Goal: Transaction & Acquisition: Book appointment/travel/reservation

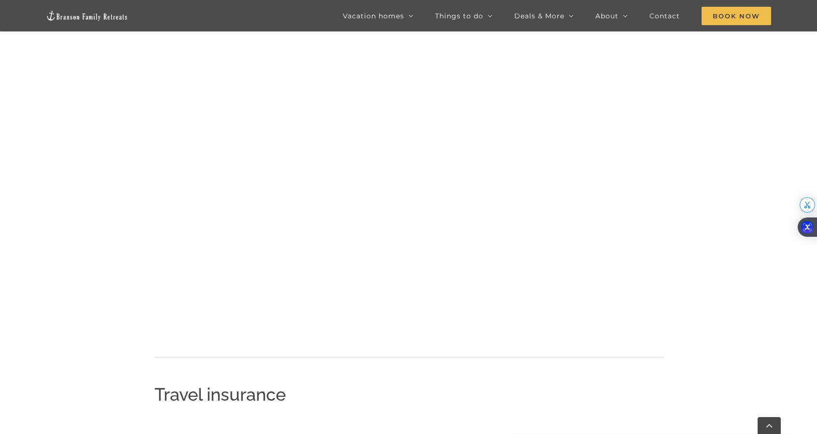
scroll to position [1062, 0]
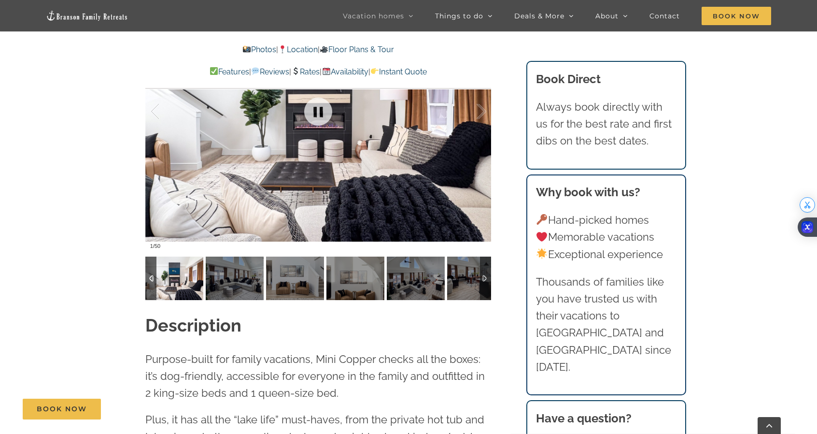
scroll to position [773, 0]
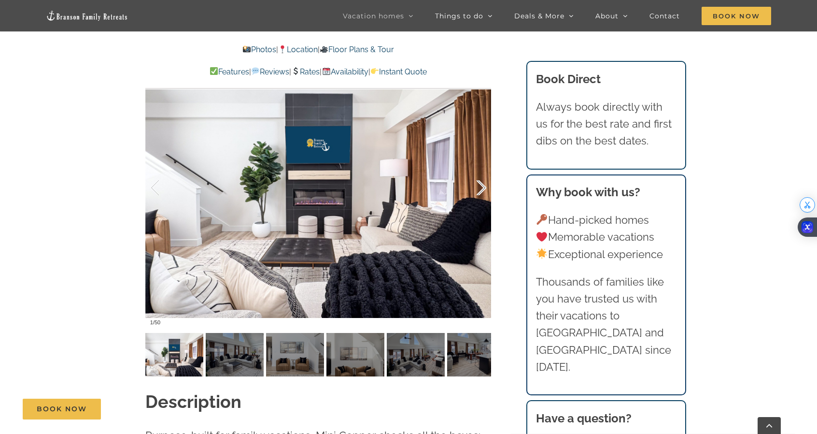
click at [477, 194] on div at bounding box center [472, 188] width 30 height 60
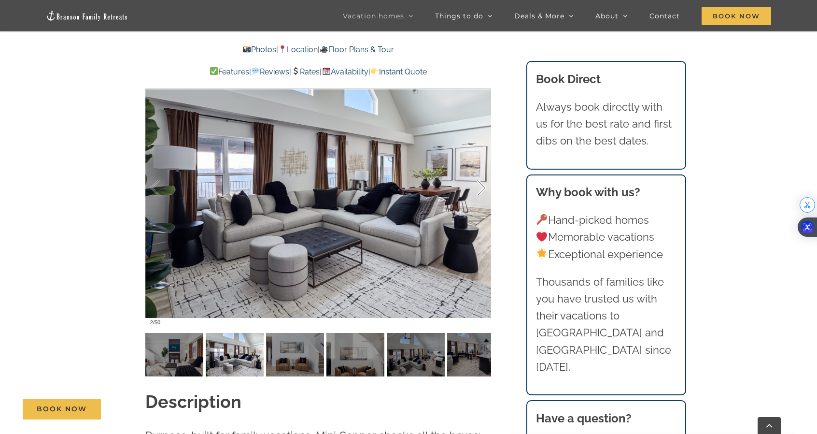
click at [477, 194] on div at bounding box center [472, 188] width 30 height 60
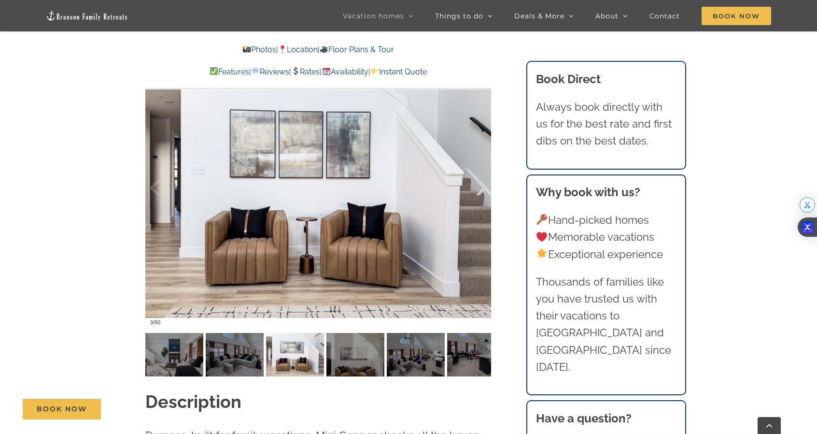
click at [477, 194] on div at bounding box center [472, 188] width 30 height 60
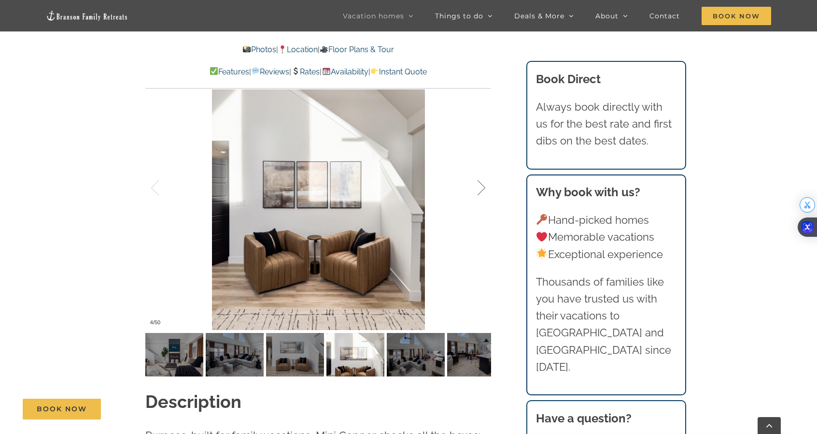
click at [477, 194] on div at bounding box center [472, 188] width 30 height 60
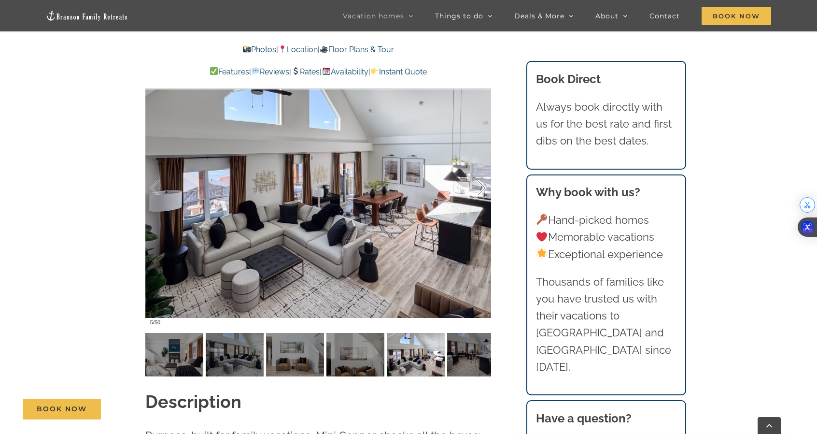
click at [477, 194] on div at bounding box center [472, 188] width 30 height 60
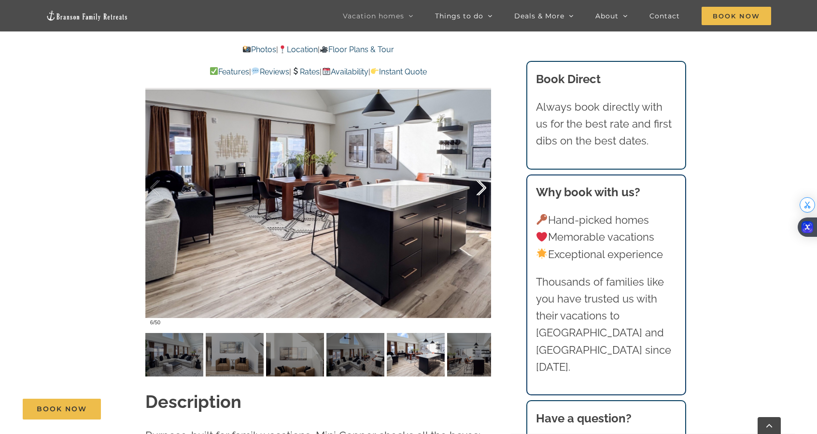
click at [477, 194] on div at bounding box center [472, 188] width 30 height 60
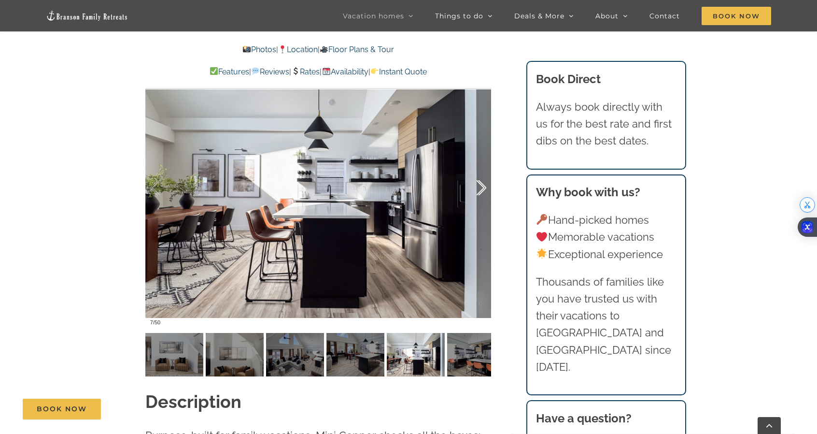
click at [477, 194] on div at bounding box center [472, 188] width 30 height 60
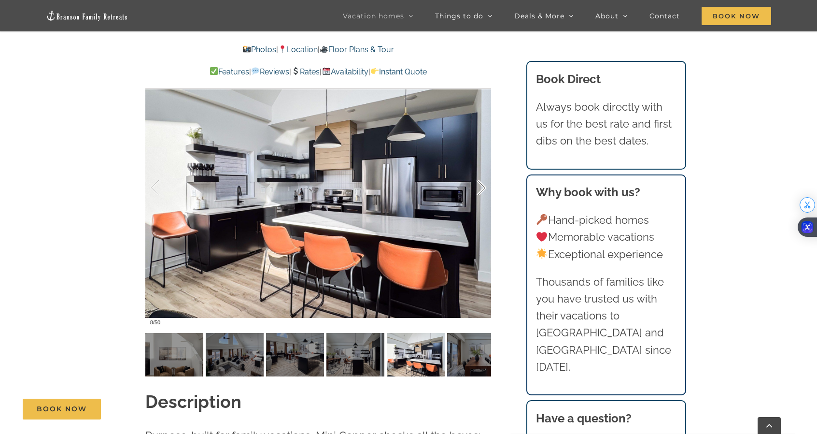
click at [477, 194] on div at bounding box center [472, 188] width 30 height 60
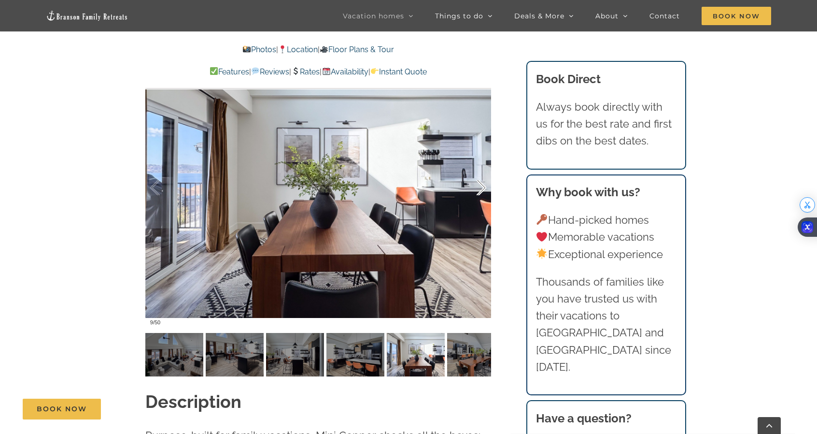
click at [477, 194] on div at bounding box center [472, 188] width 30 height 60
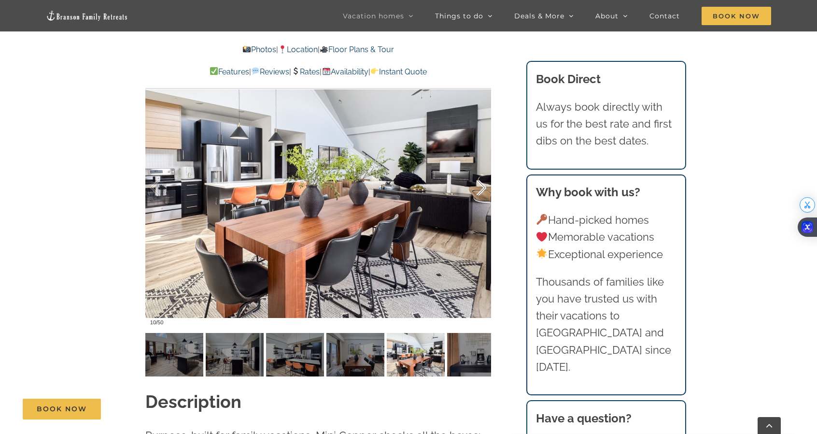
click at [477, 194] on div at bounding box center [472, 188] width 30 height 60
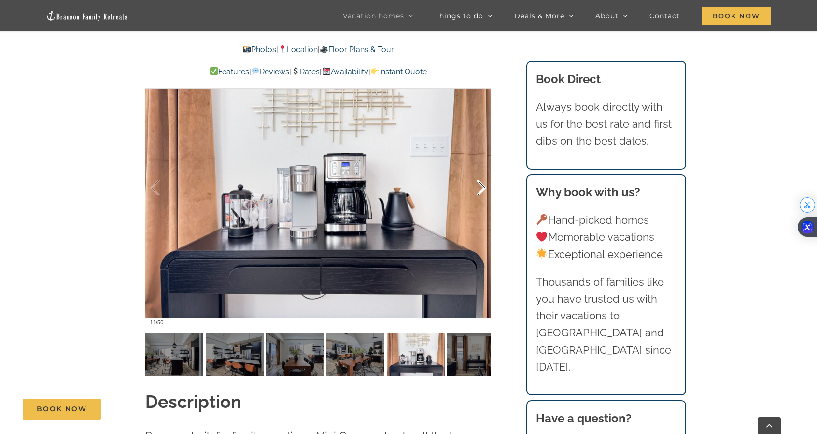
click at [477, 194] on div at bounding box center [472, 188] width 30 height 60
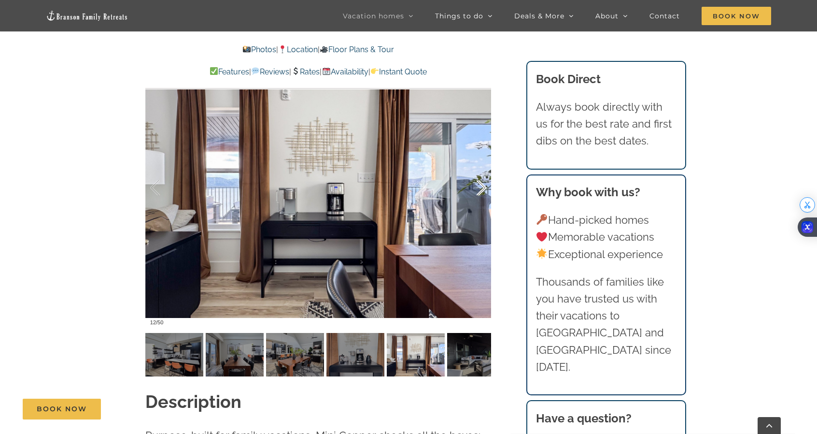
click at [477, 194] on div at bounding box center [472, 188] width 30 height 60
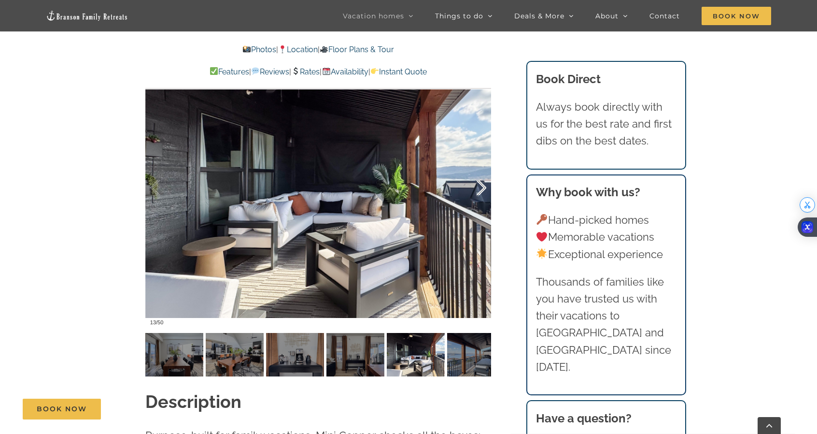
click at [477, 194] on div at bounding box center [472, 188] width 30 height 60
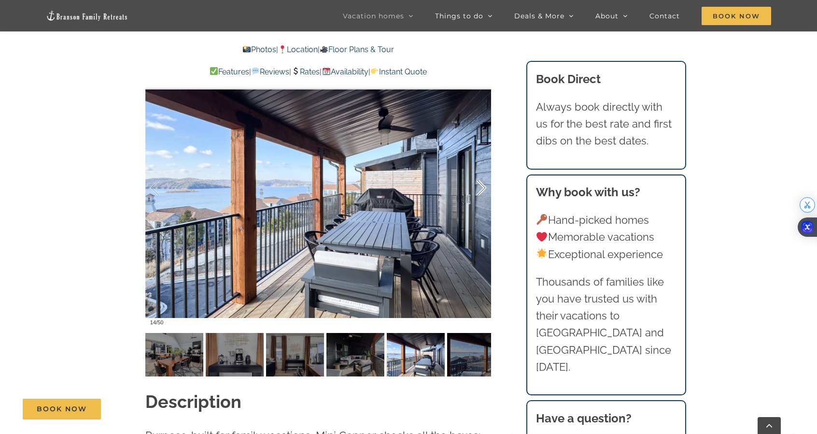
click at [477, 194] on div at bounding box center [472, 188] width 30 height 60
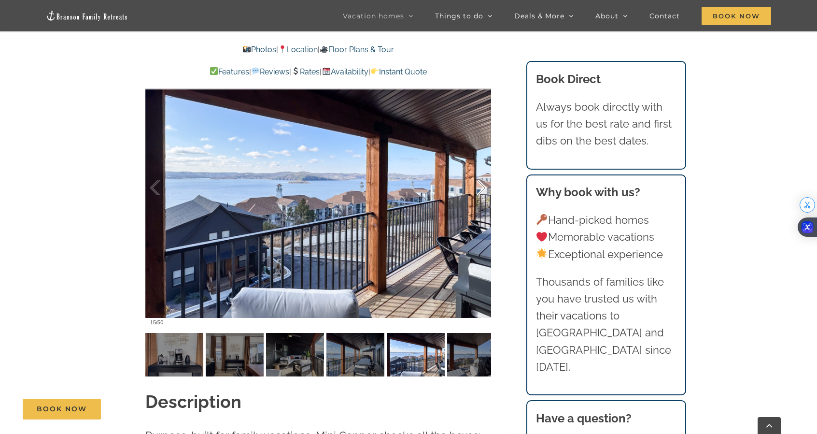
click at [477, 194] on div at bounding box center [472, 188] width 30 height 60
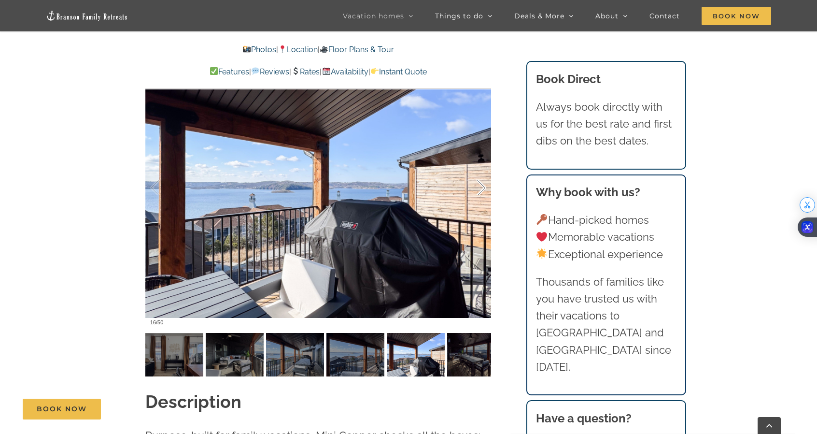
click at [477, 194] on div at bounding box center [472, 188] width 30 height 60
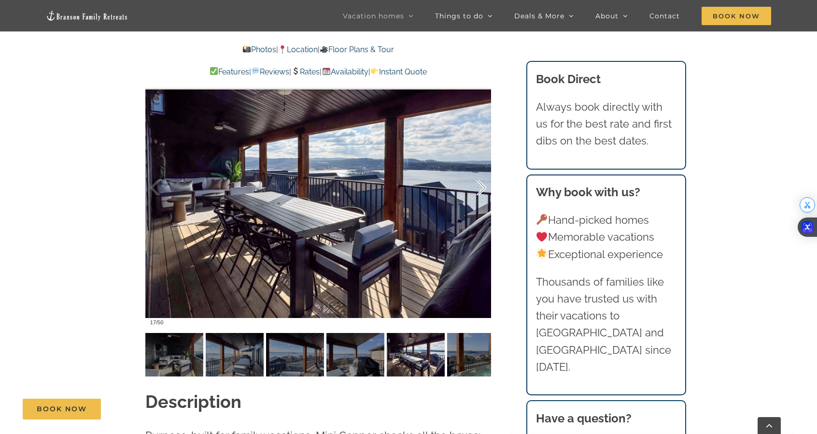
click at [477, 194] on div at bounding box center [472, 188] width 30 height 60
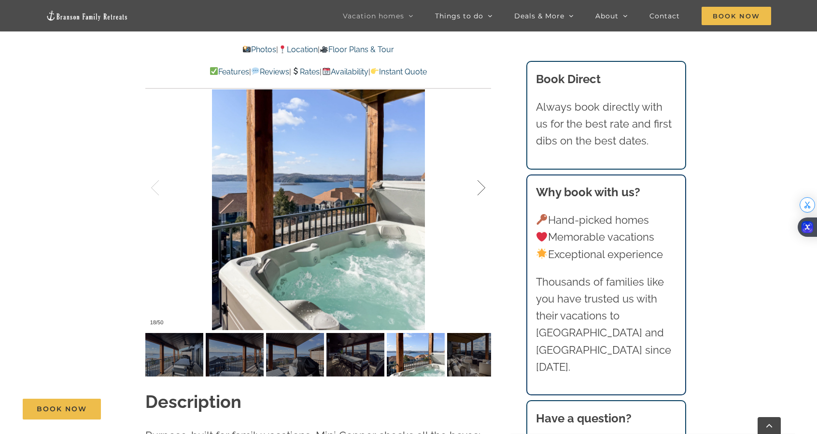
click at [477, 194] on div at bounding box center [472, 188] width 30 height 60
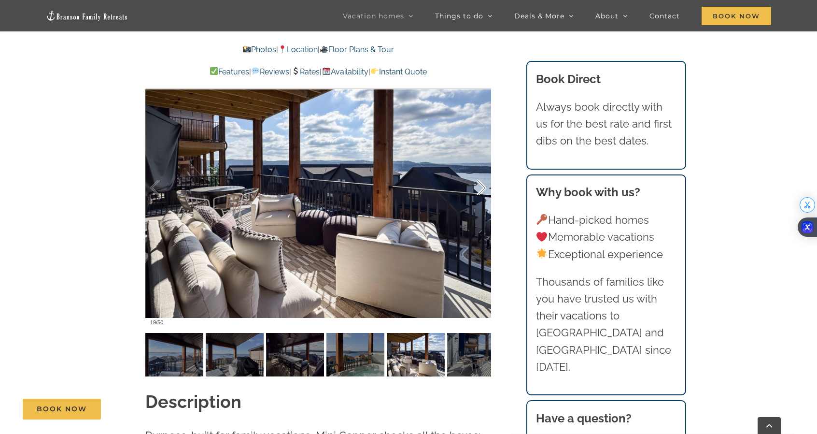
click at [477, 194] on div at bounding box center [472, 188] width 30 height 60
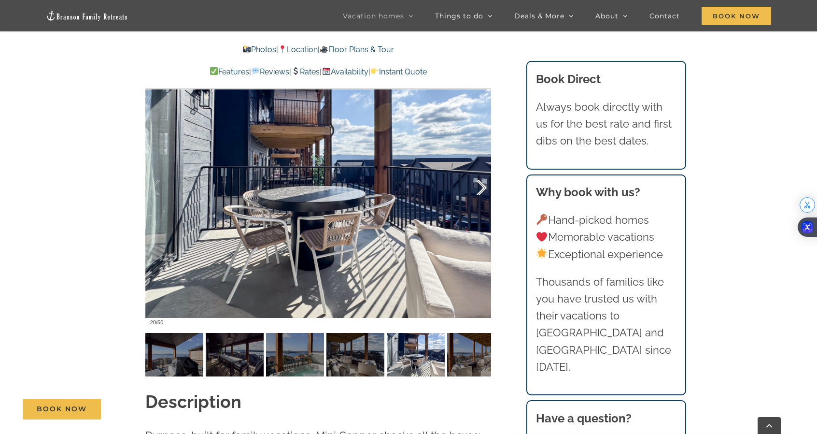
click at [477, 194] on div at bounding box center [472, 188] width 30 height 60
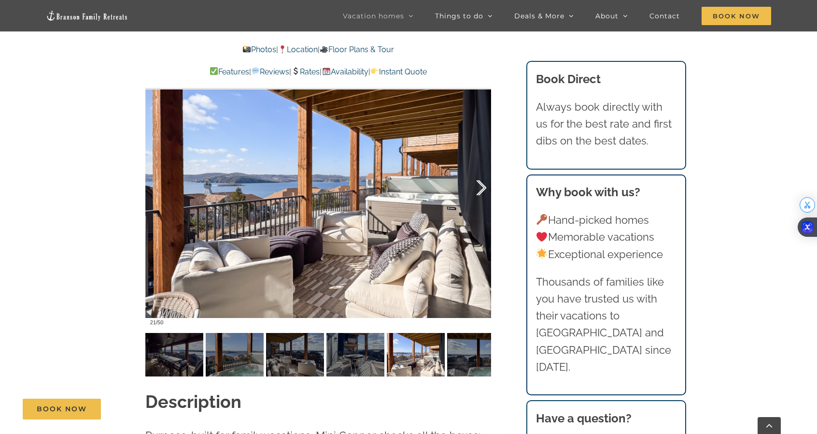
click at [477, 194] on div at bounding box center [472, 188] width 30 height 60
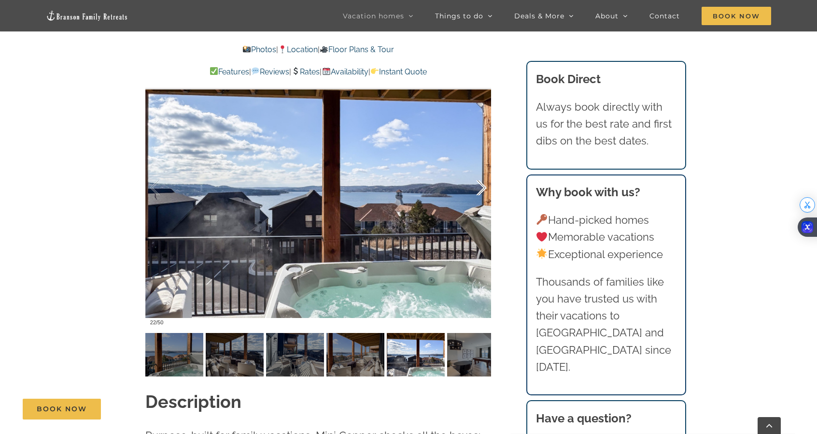
click at [477, 194] on div at bounding box center [472, 188] width 30 height 60
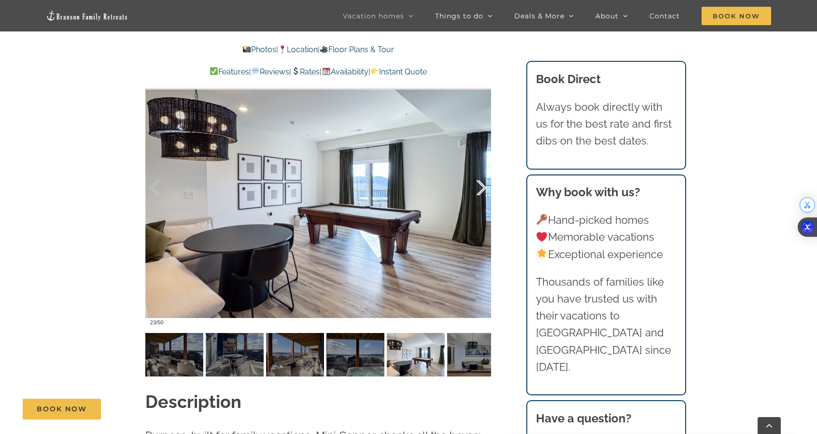
click at [477, 194] on div at bounding box center [472, 188] width 30 height 60
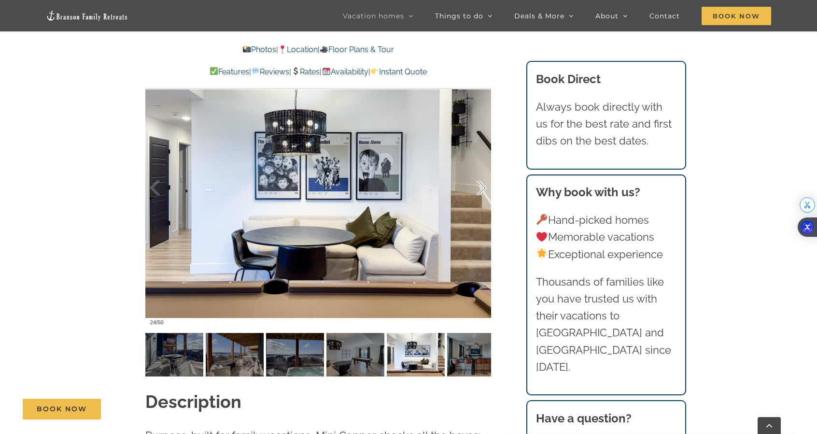
click at [477, 194] on div at bounding box center [472, 188] width 30 height 60
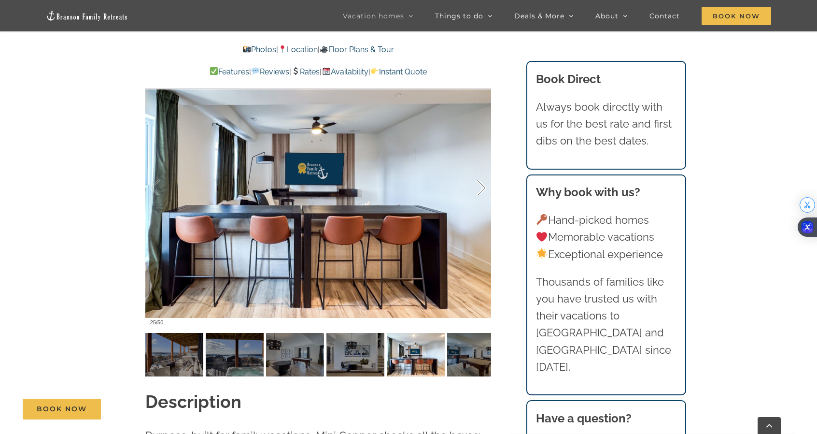
click at [477, 194] on div at bounding box center [472, 188] width 30 height 60
